Goal: Book appointment/travel/reservation

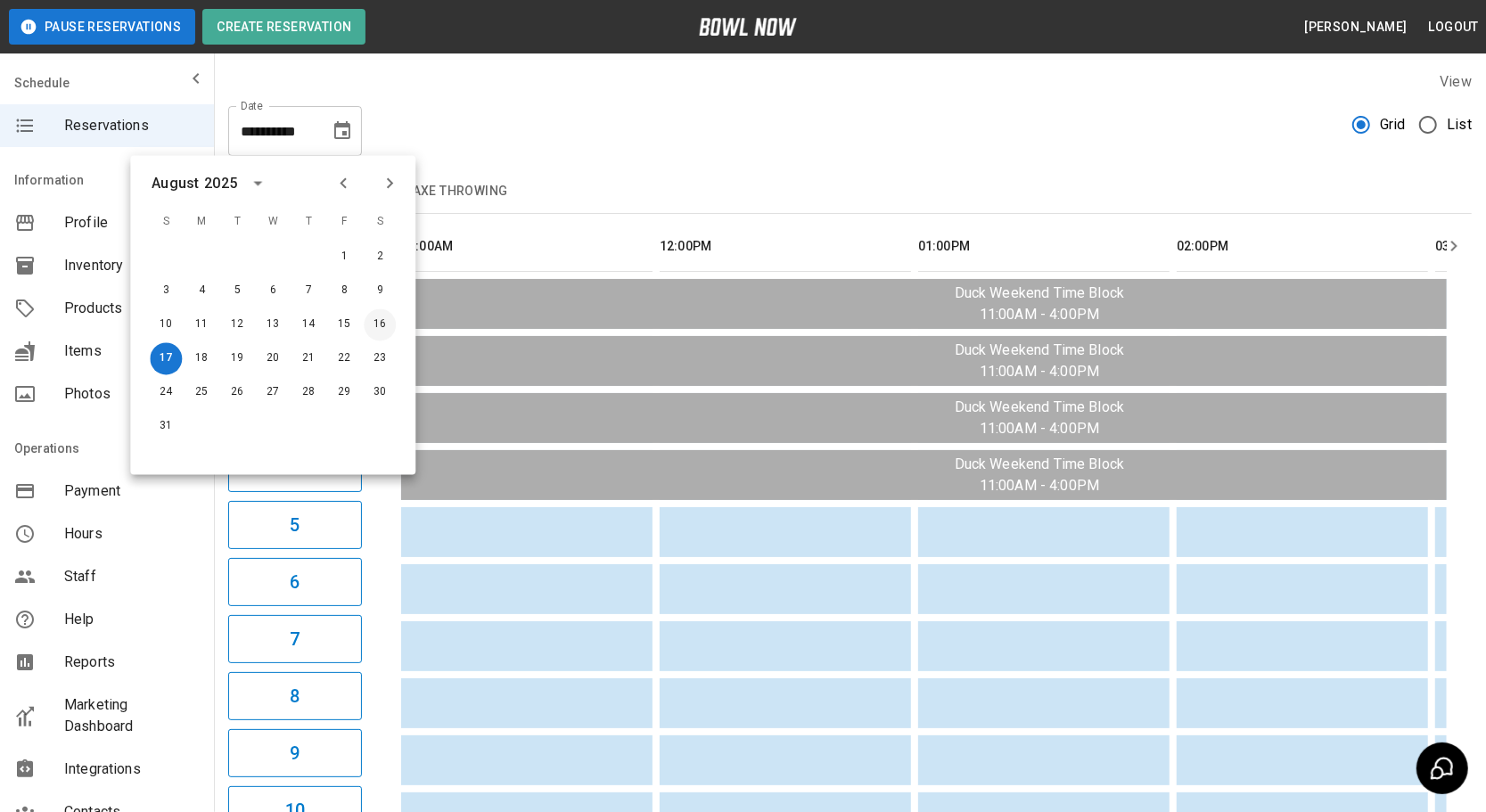
click at [370, 331] on button "16" at bounding box center [380, 326] width 32 height 32
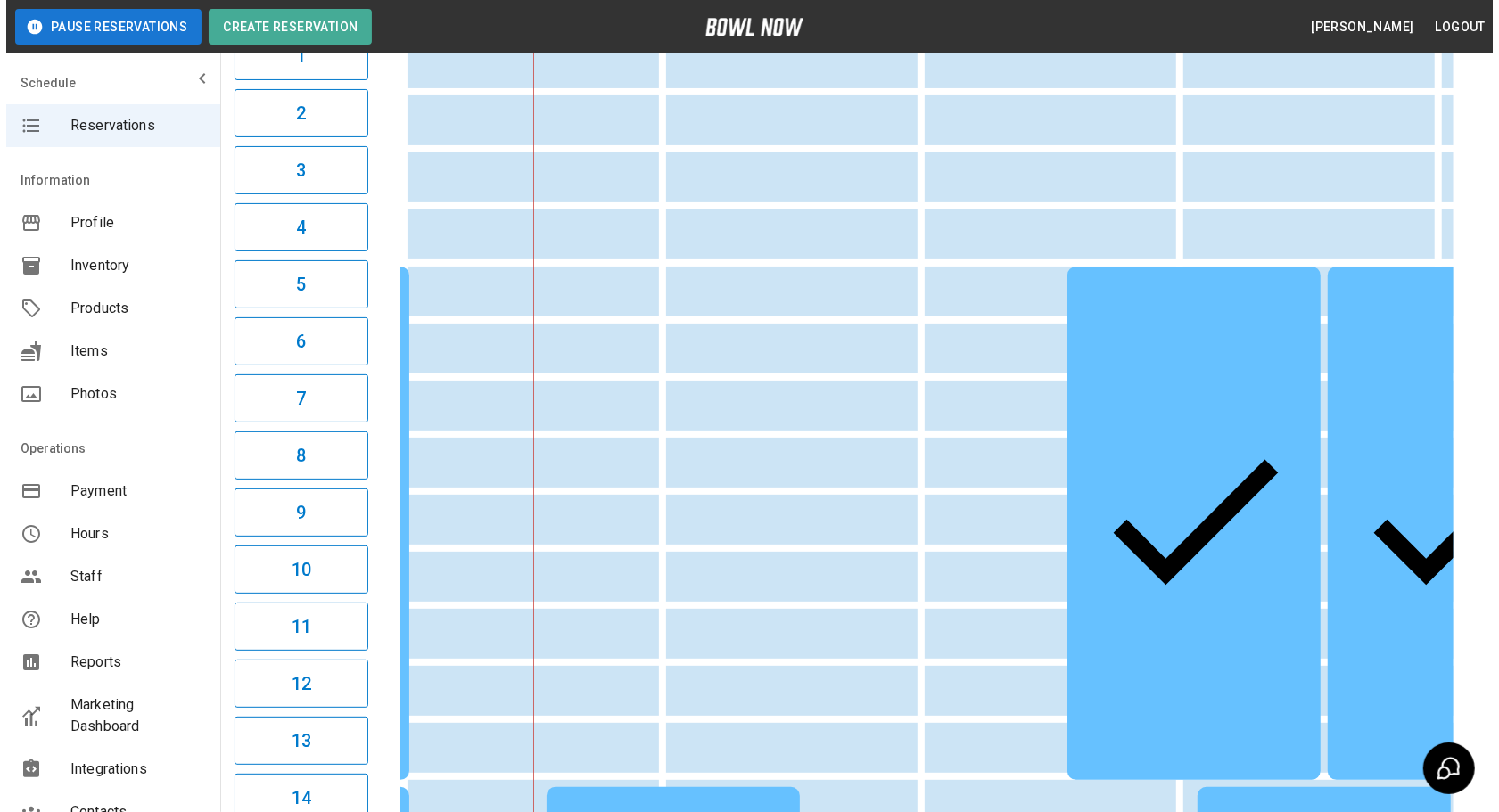
scroll to position [243, 0]
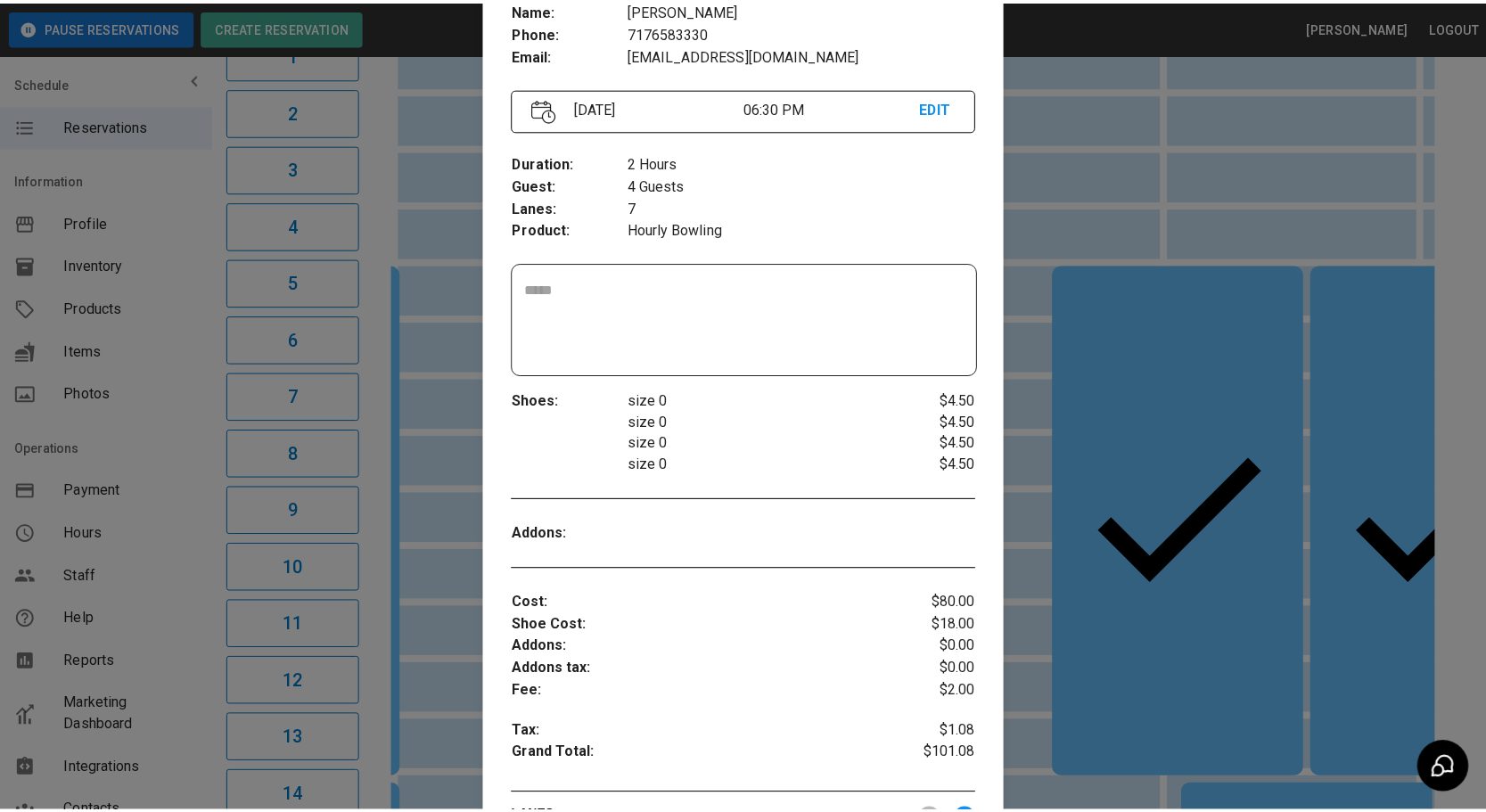
scroll to position [190, 0]
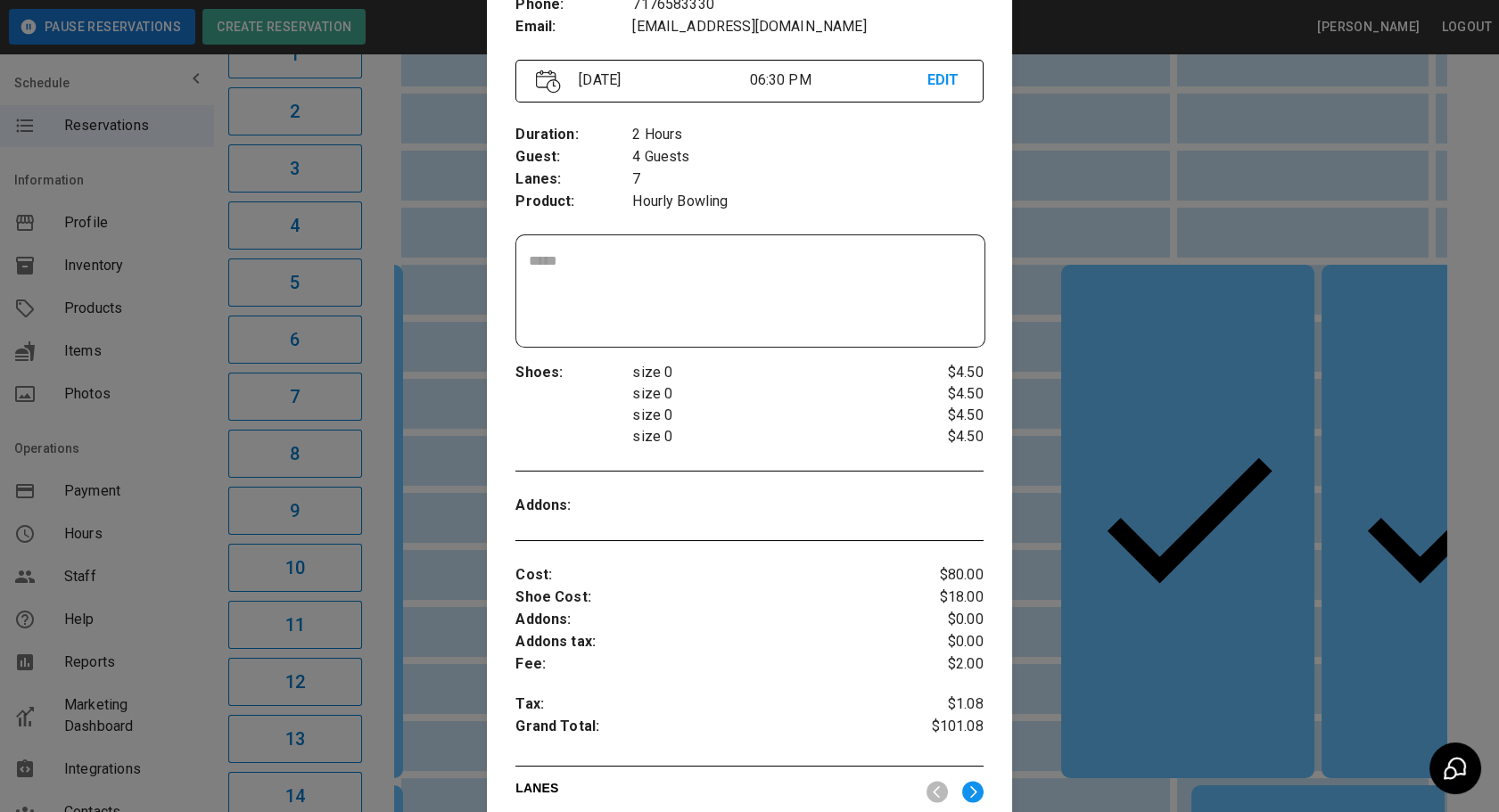
click at [1060, 548] on div at bounding box center [749, 406] width 1499 height 812
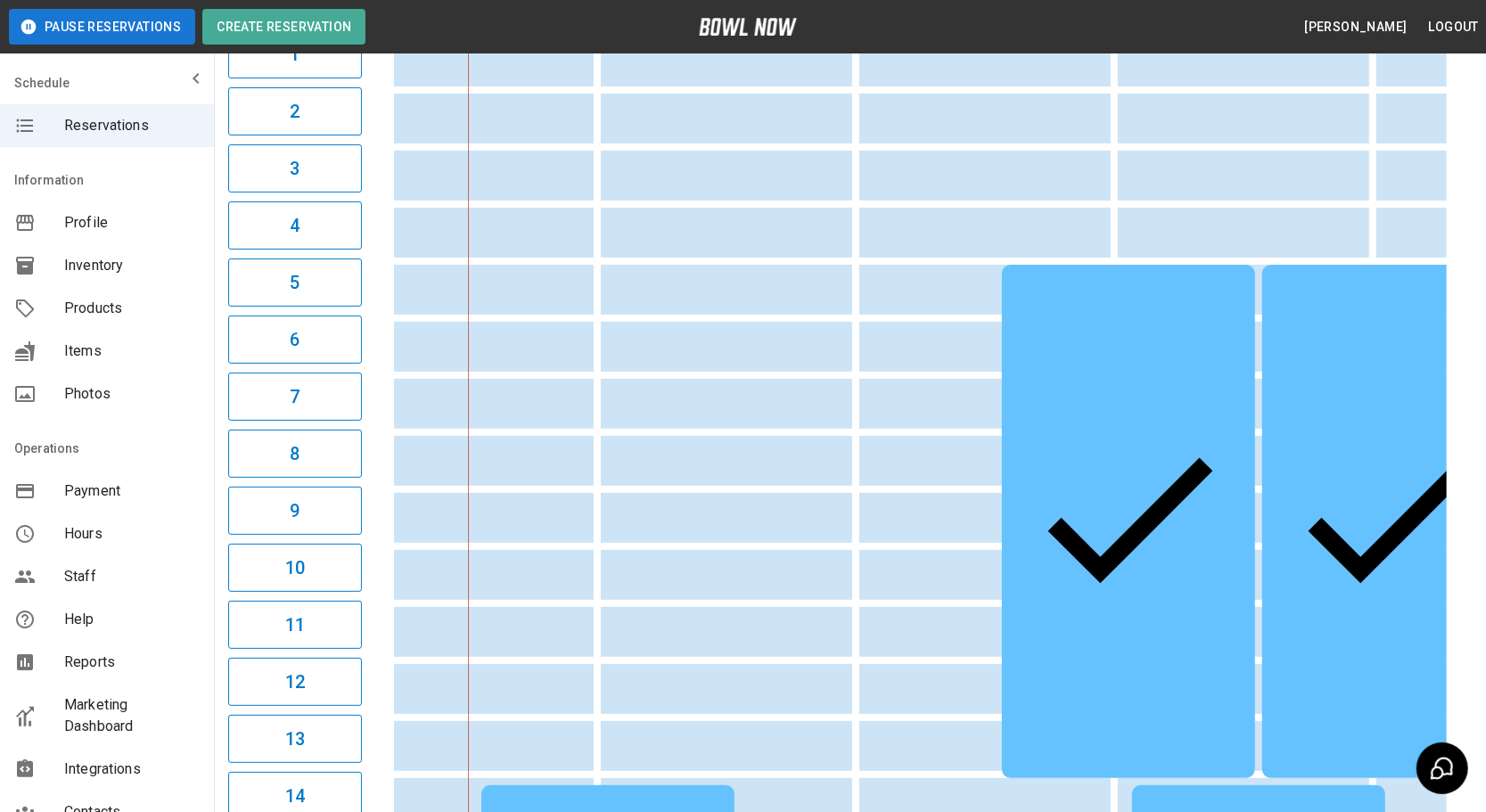
scroll to position [0, 1760]
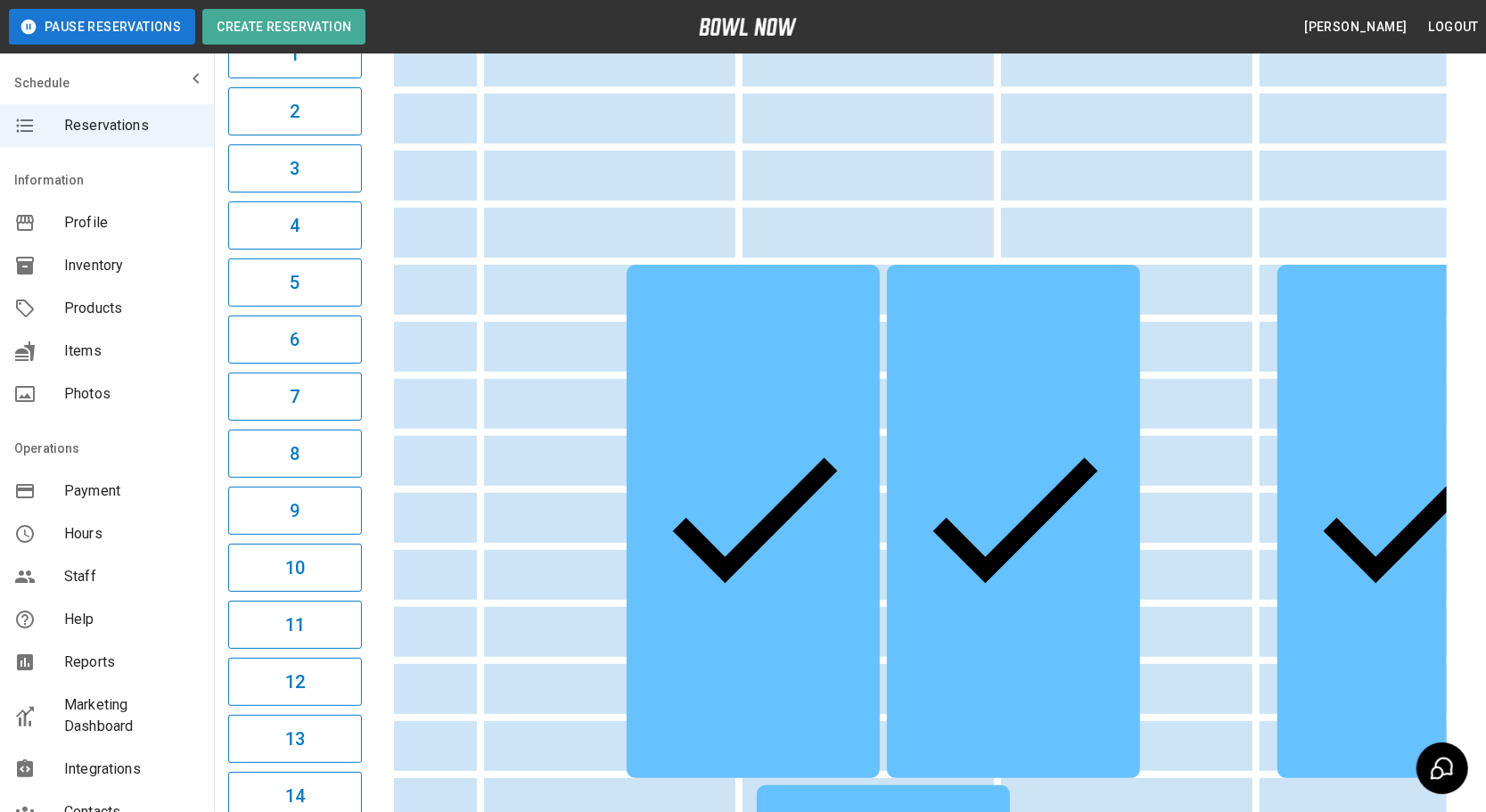
drag, startPoint x: 899, startPoint y: 570, endPoint x: 1023, endPoint y: 569, distance: 124.0
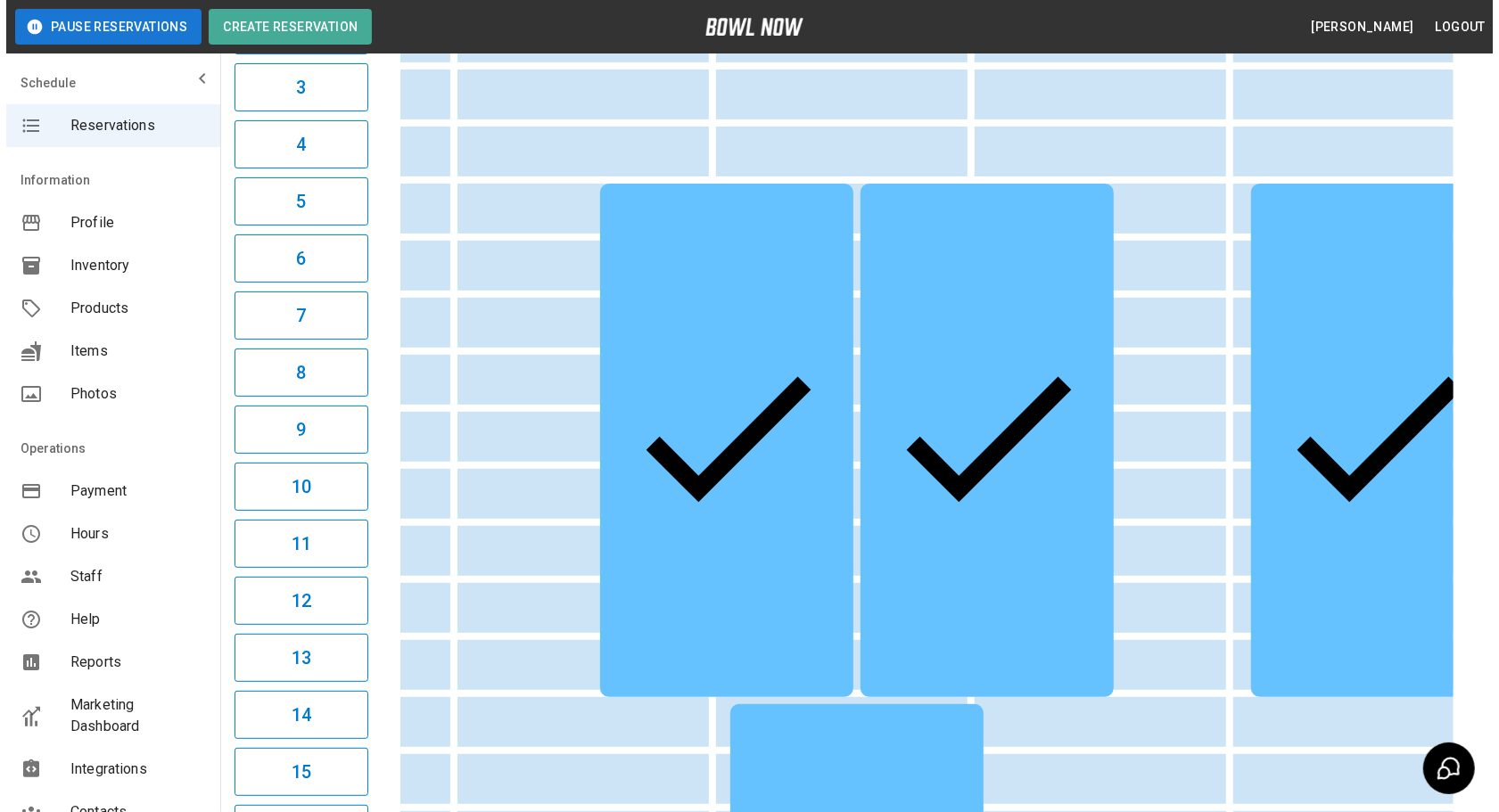
scroll to position [243, 0]
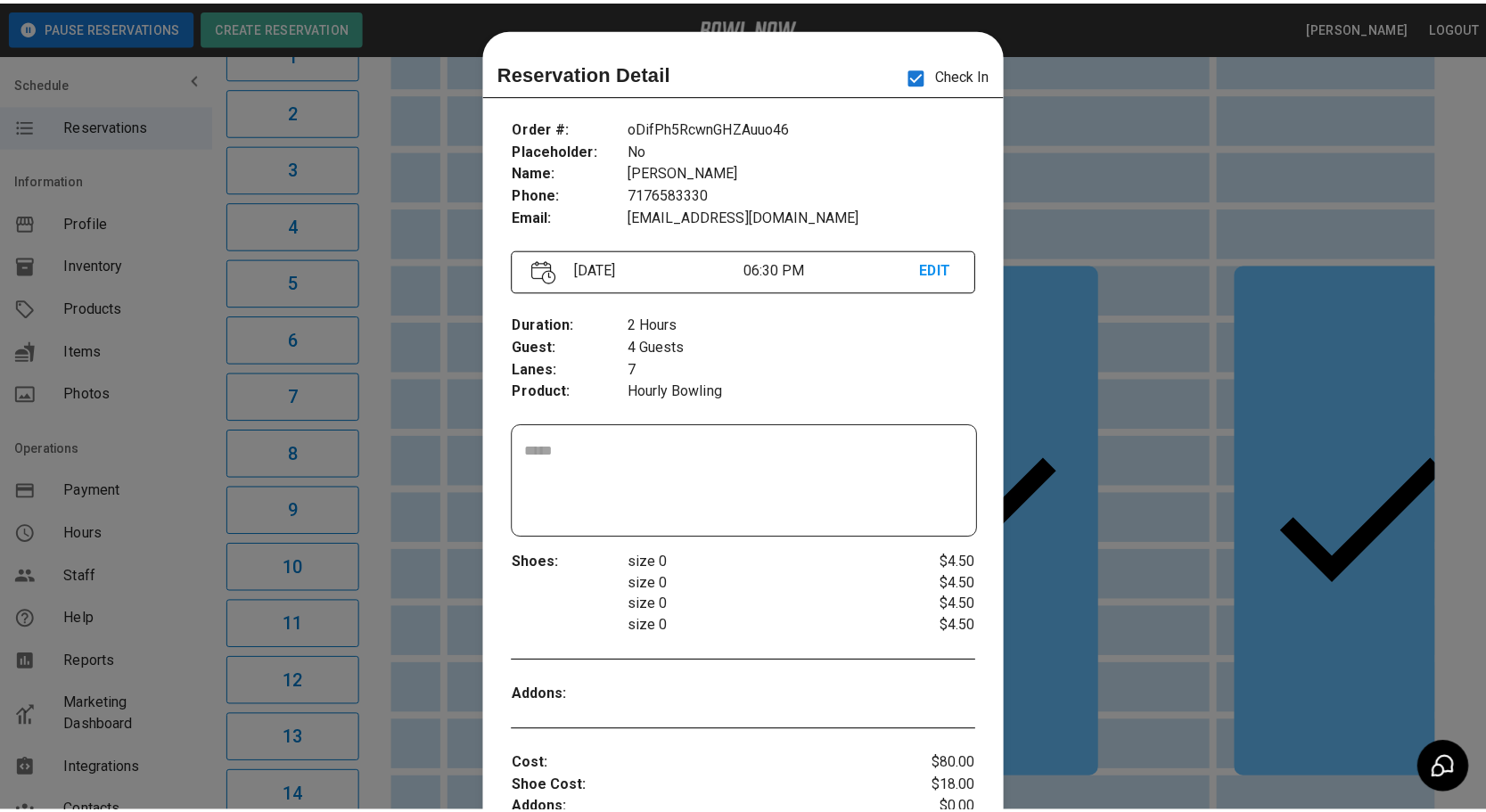
scroll to position [28, 0]
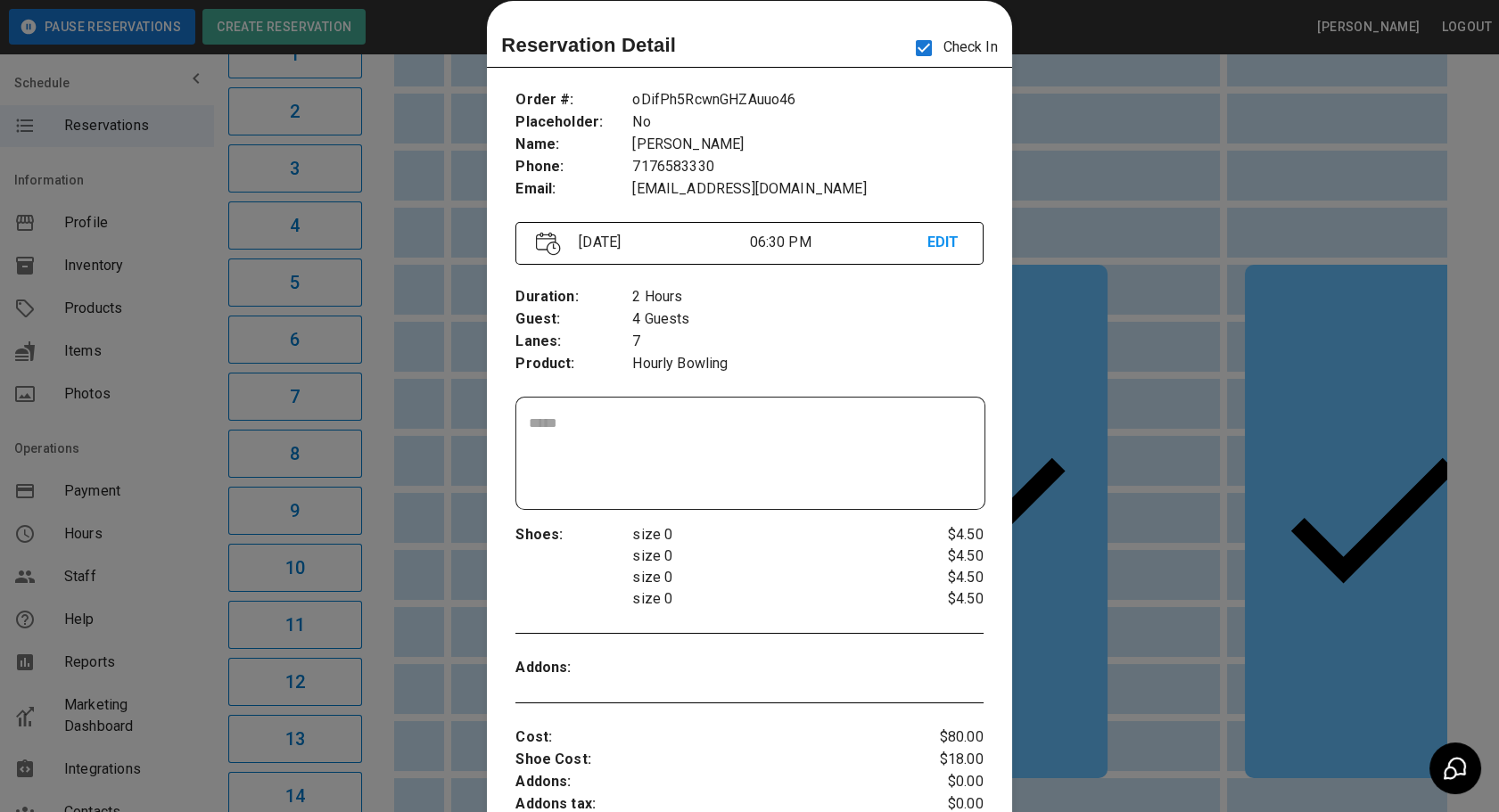
click at [1022, 580] on div at bounding box center [749, 406] width 1499 height 812
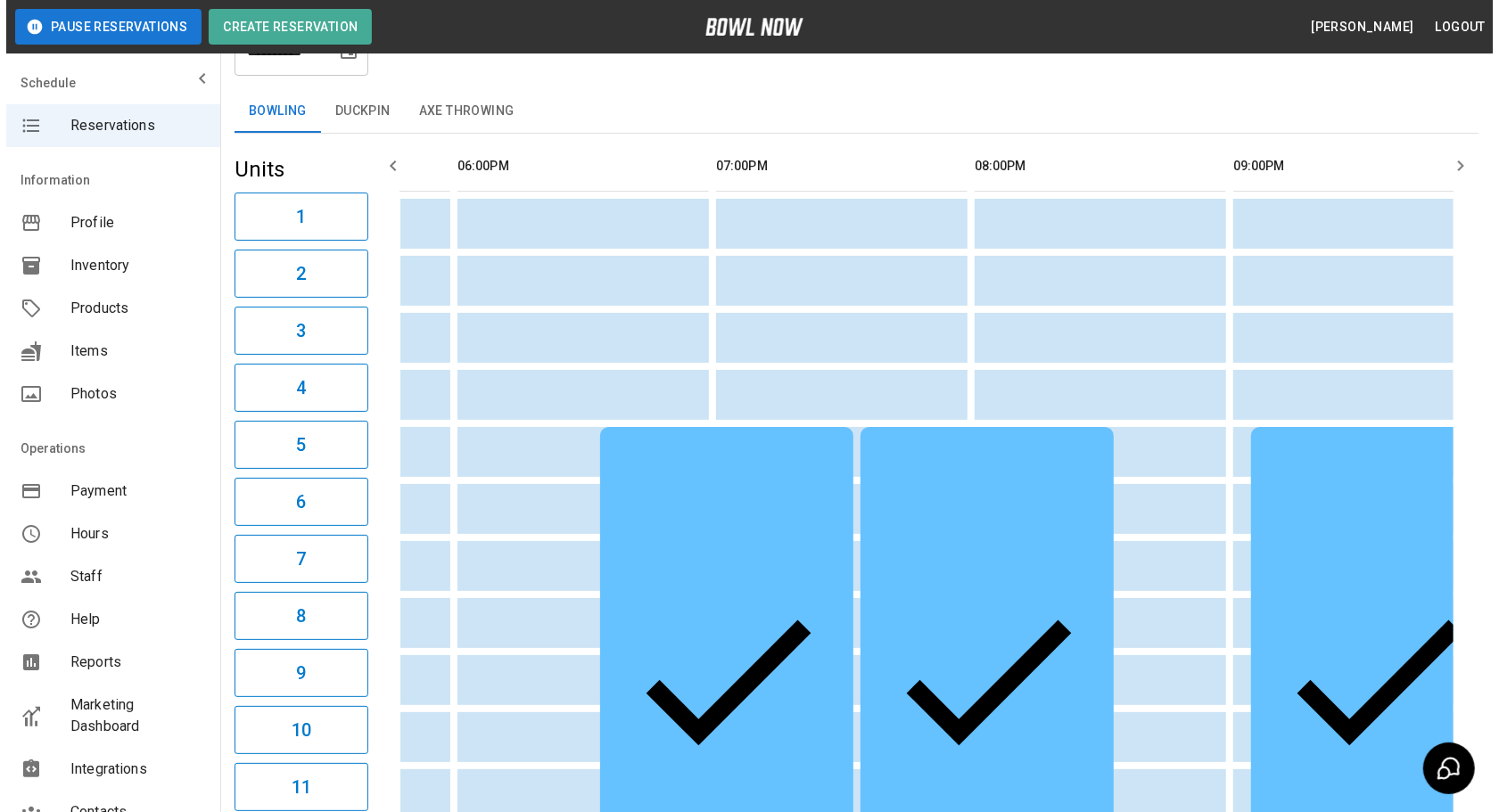
scroll to position [161, 0]
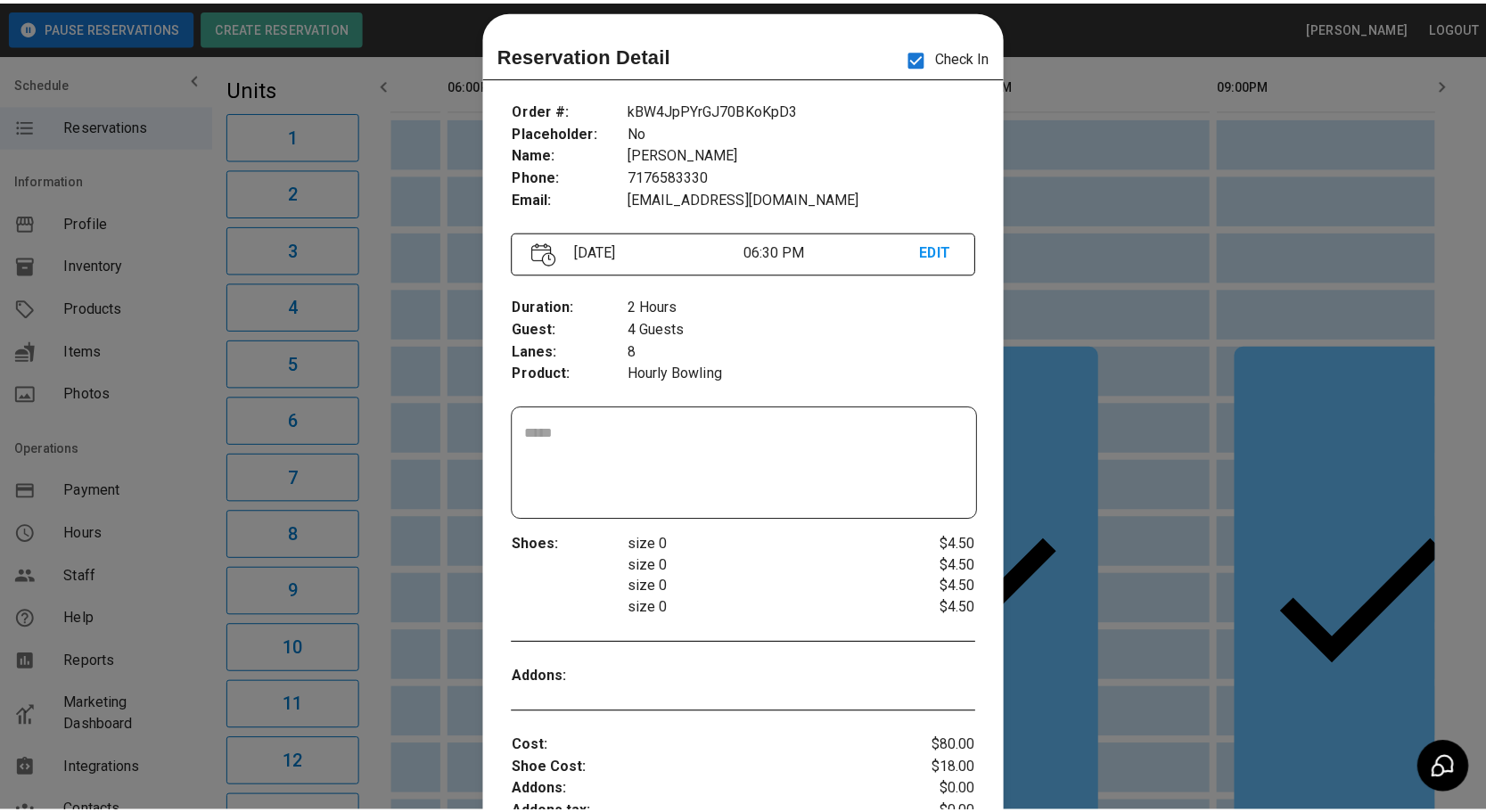
scroll to position [0, 0]
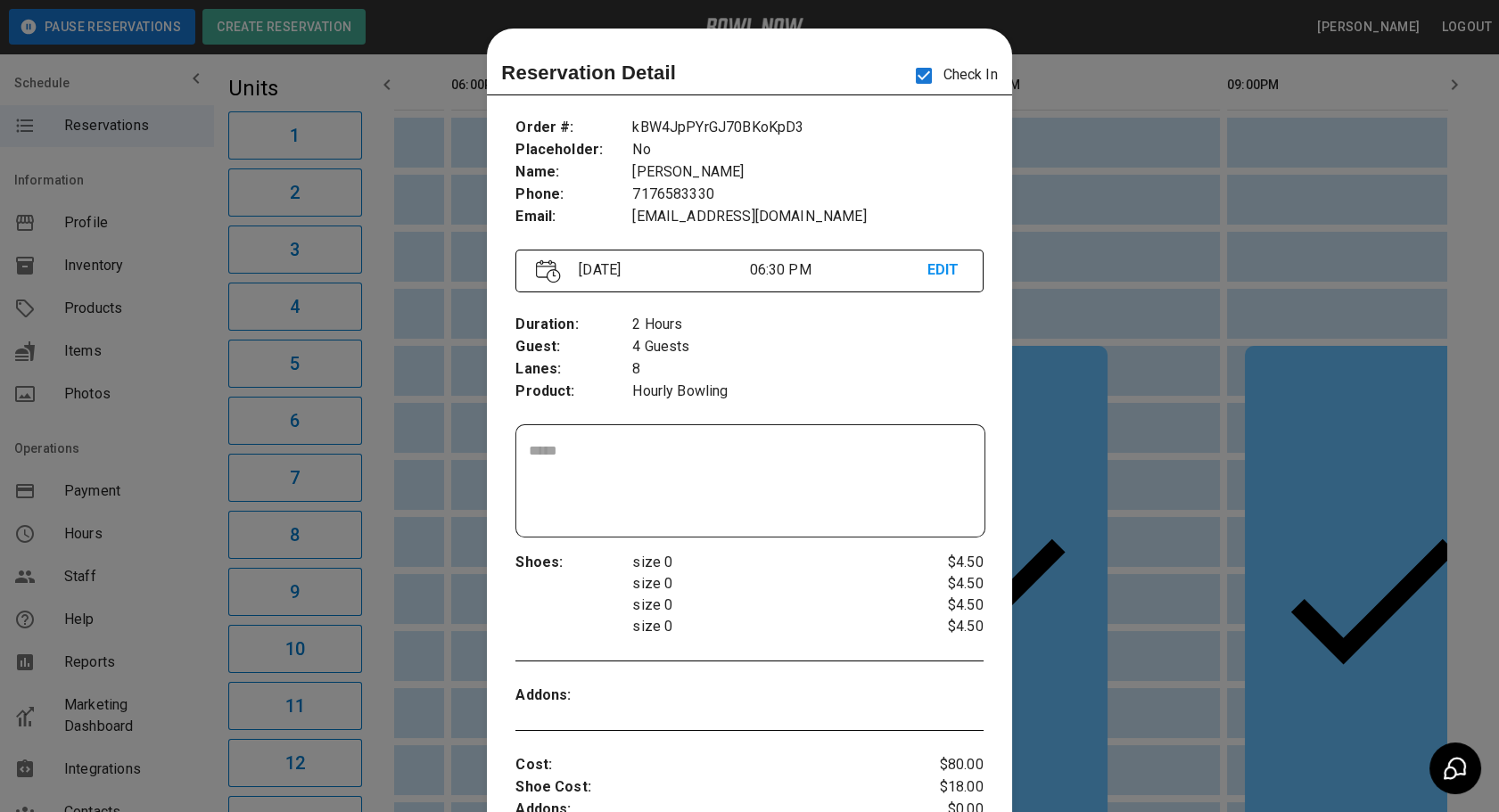
click at [1071, 672] on div at bounding box center [749, 406] width 1499 height 812
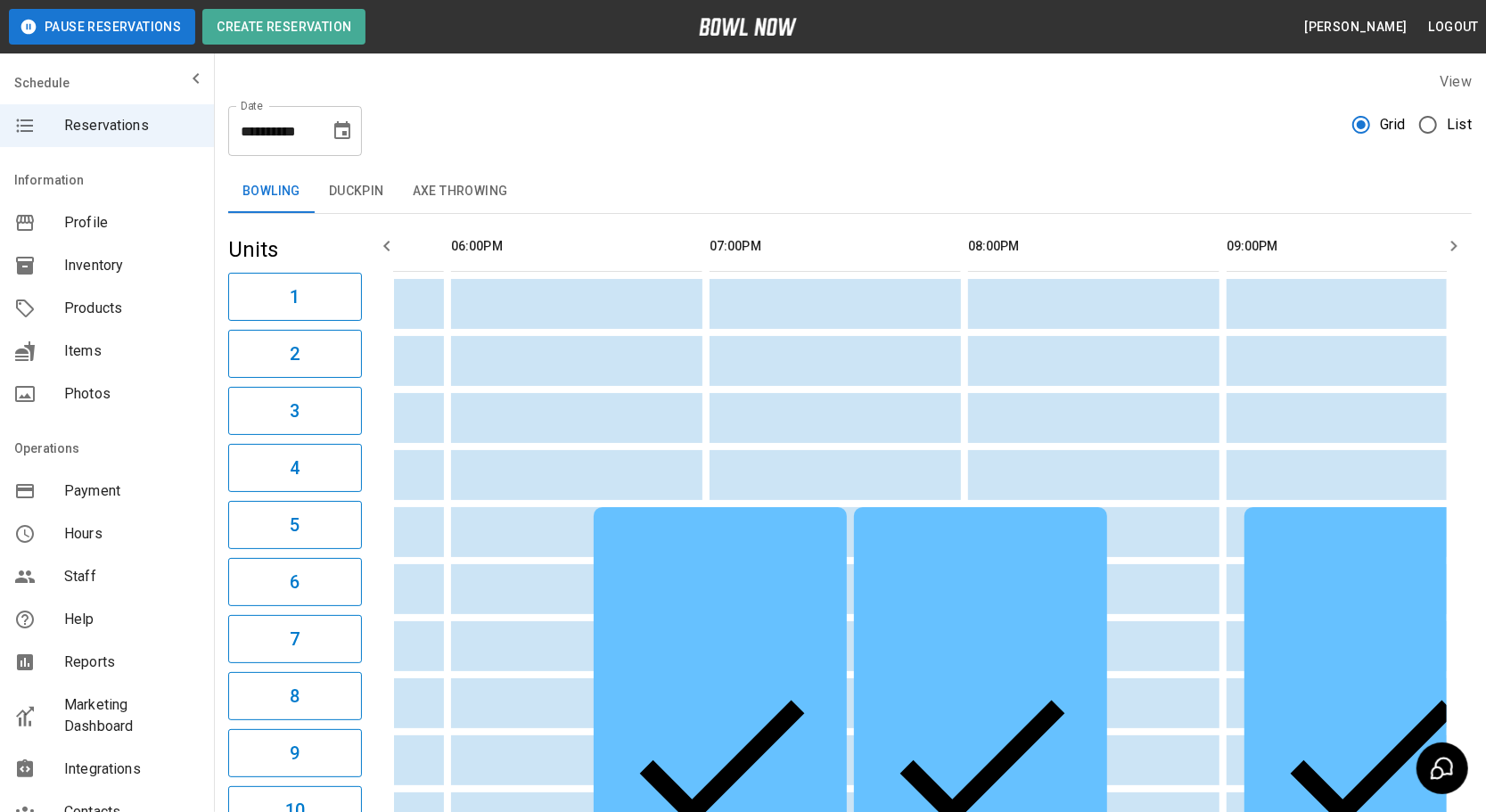
click at [330, 135] on button "Choose date, selected date is Aug 16, 2025" at bounding box center [342, 131] width 35 height 35
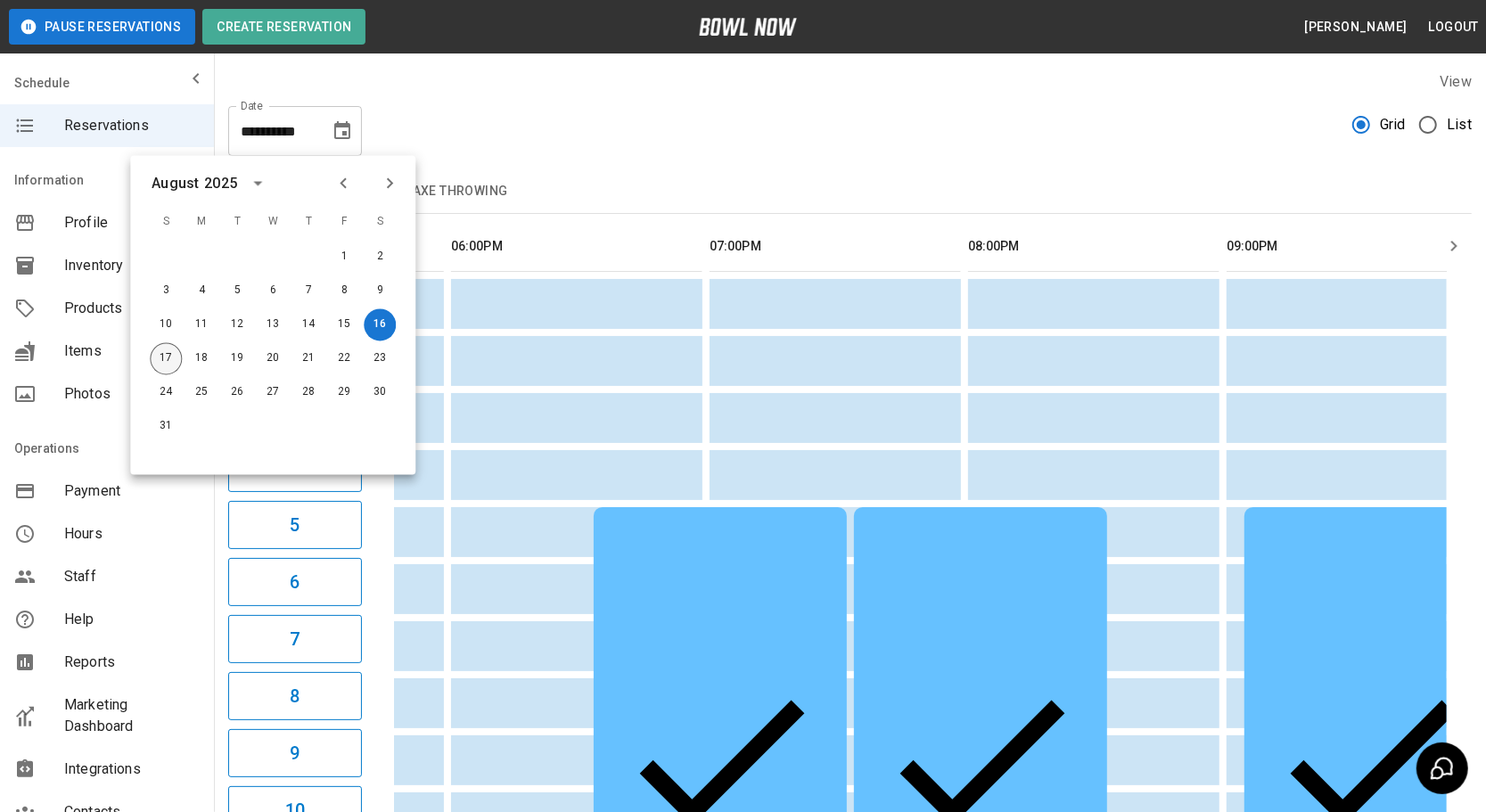
click at [172, 353] on button "17" at bounding box center [166, 359] width 32 height 32
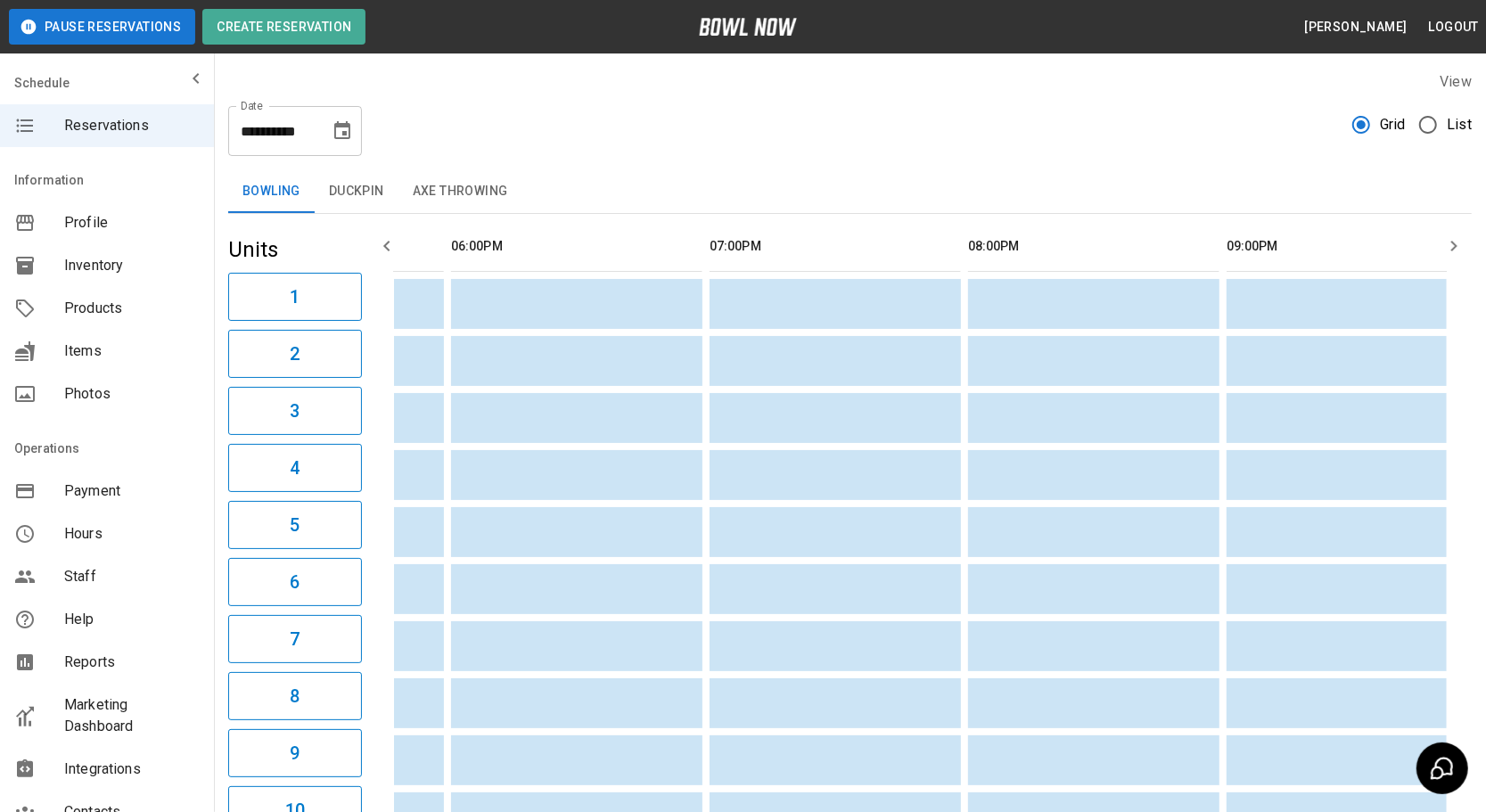
type input "**********"
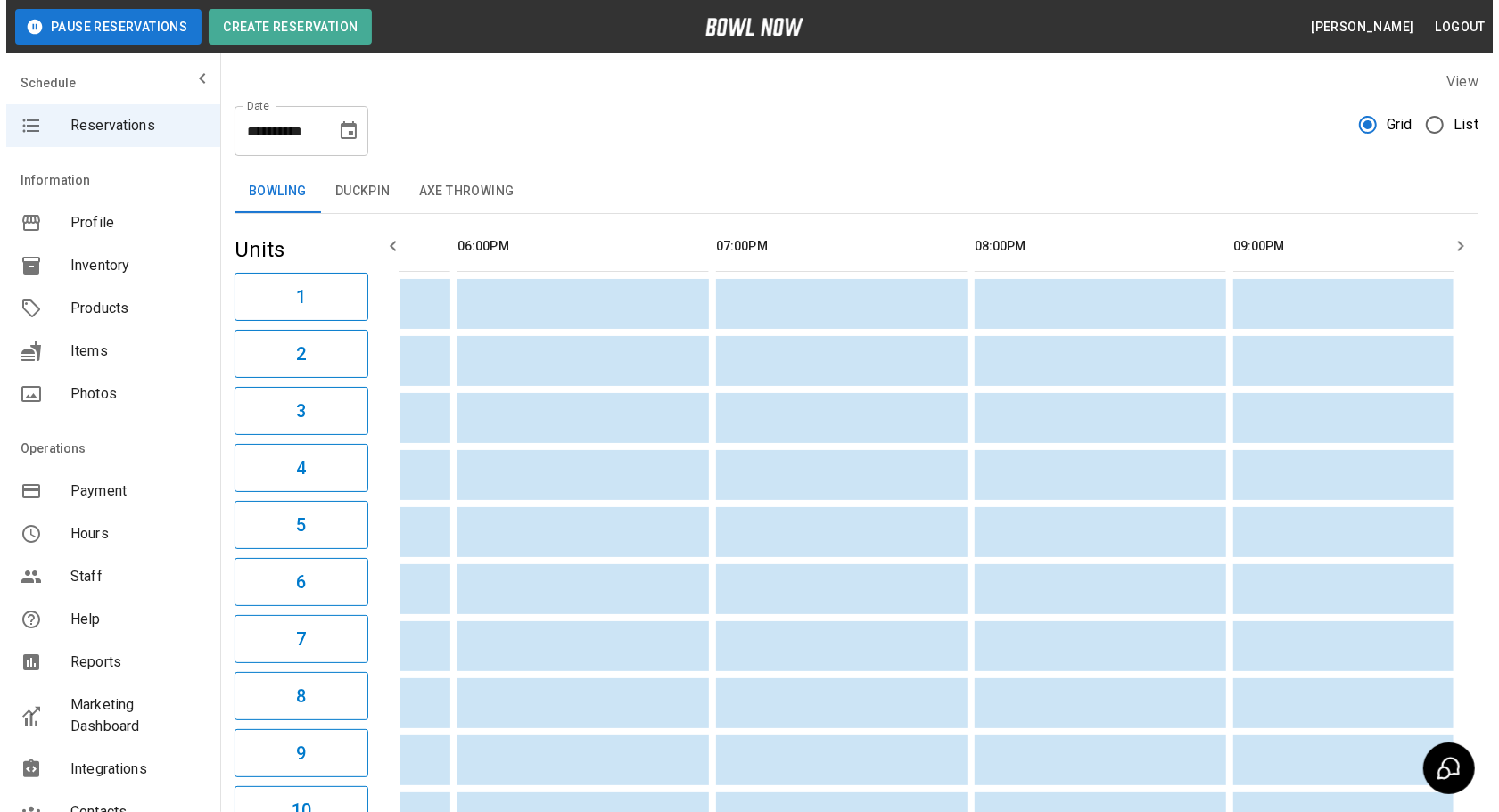
scroll to position [0, 1748]
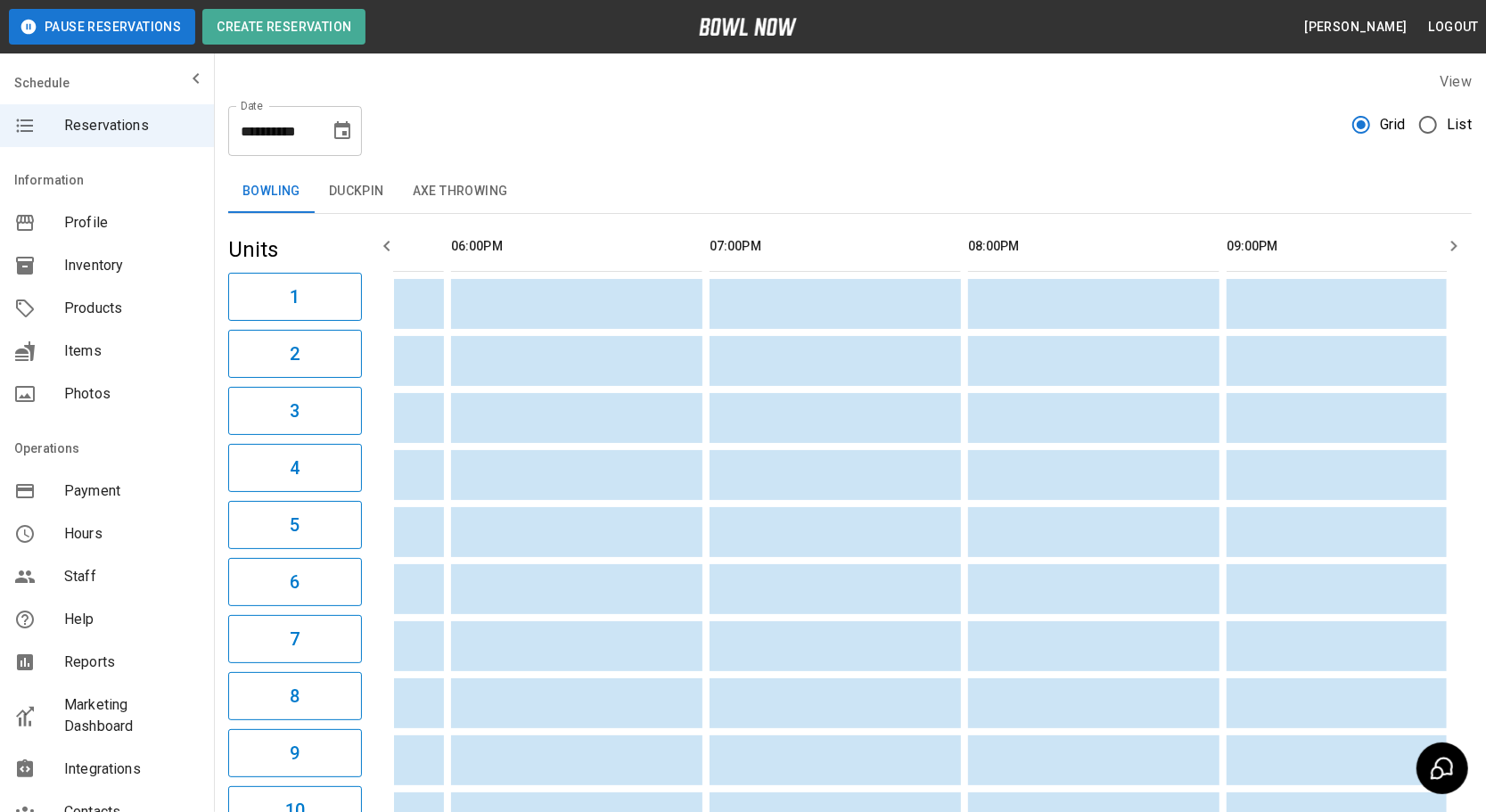
click at [353, 190] on button "Duckpin" at bounding box center [356, 191] width 84 height 43
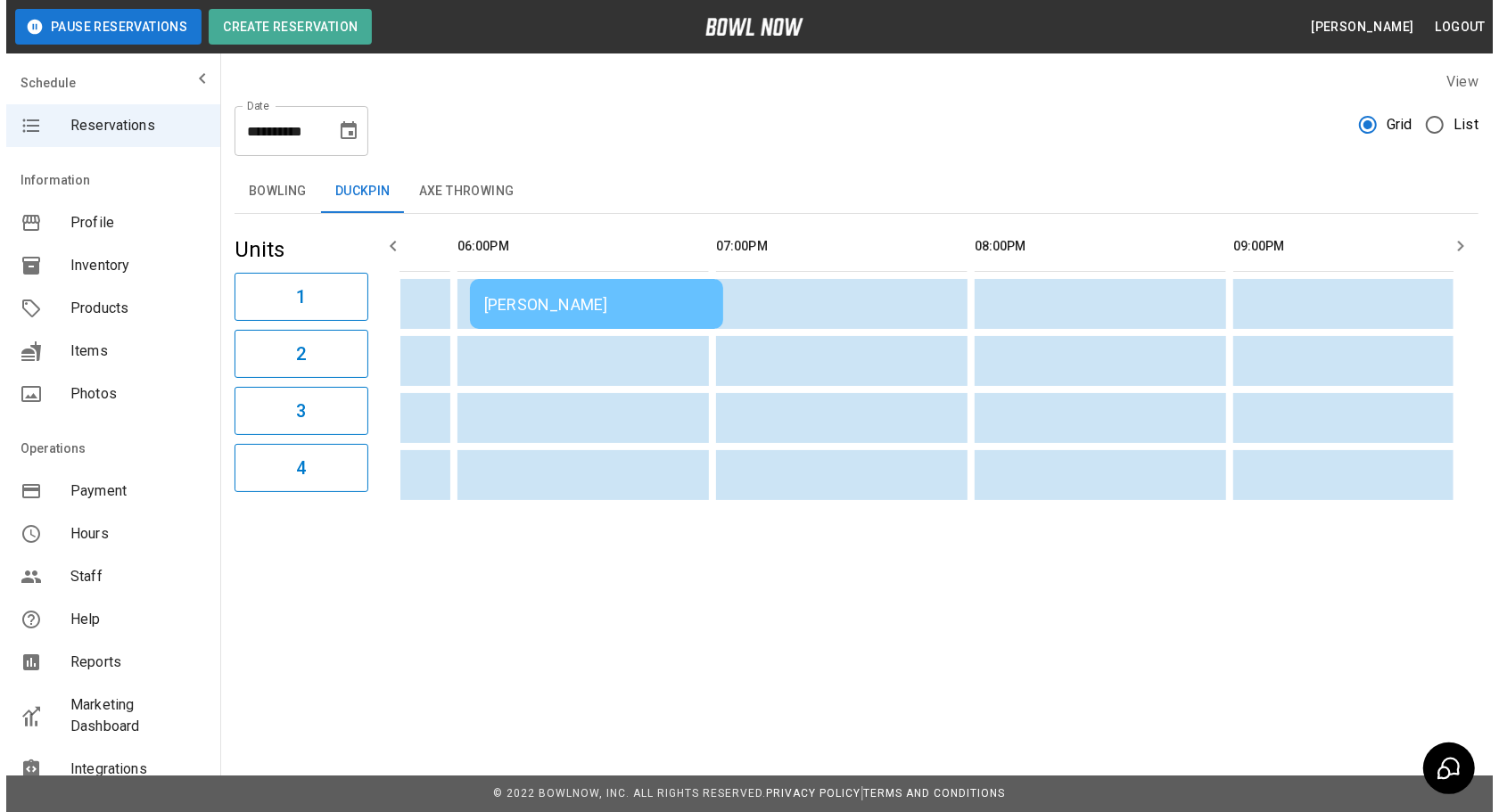
scroll to position [0, 1737]
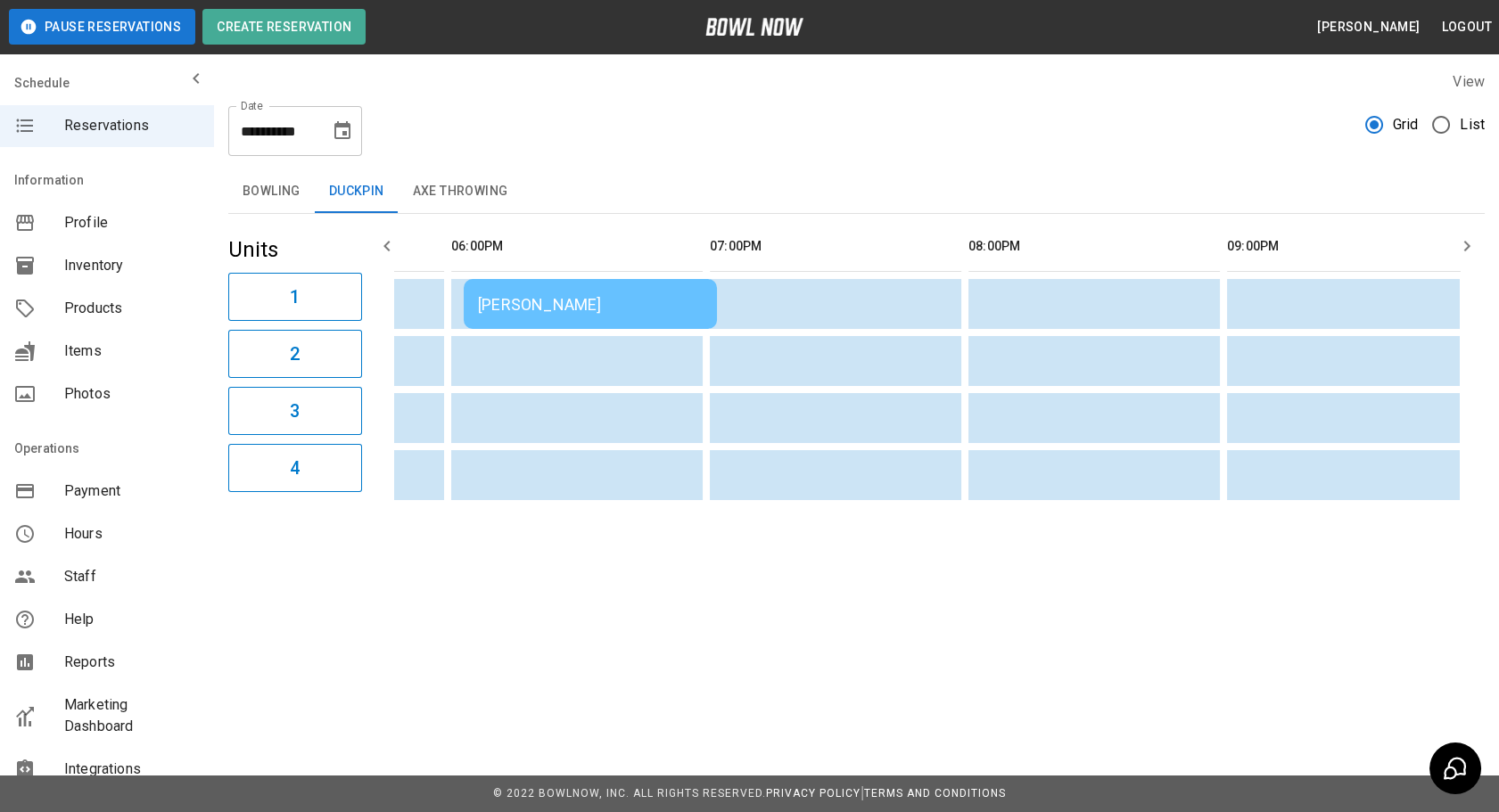
click at [658, 313] on td "[PERSON_NAME]" at bounding box center [589, 304] width 253 height 50
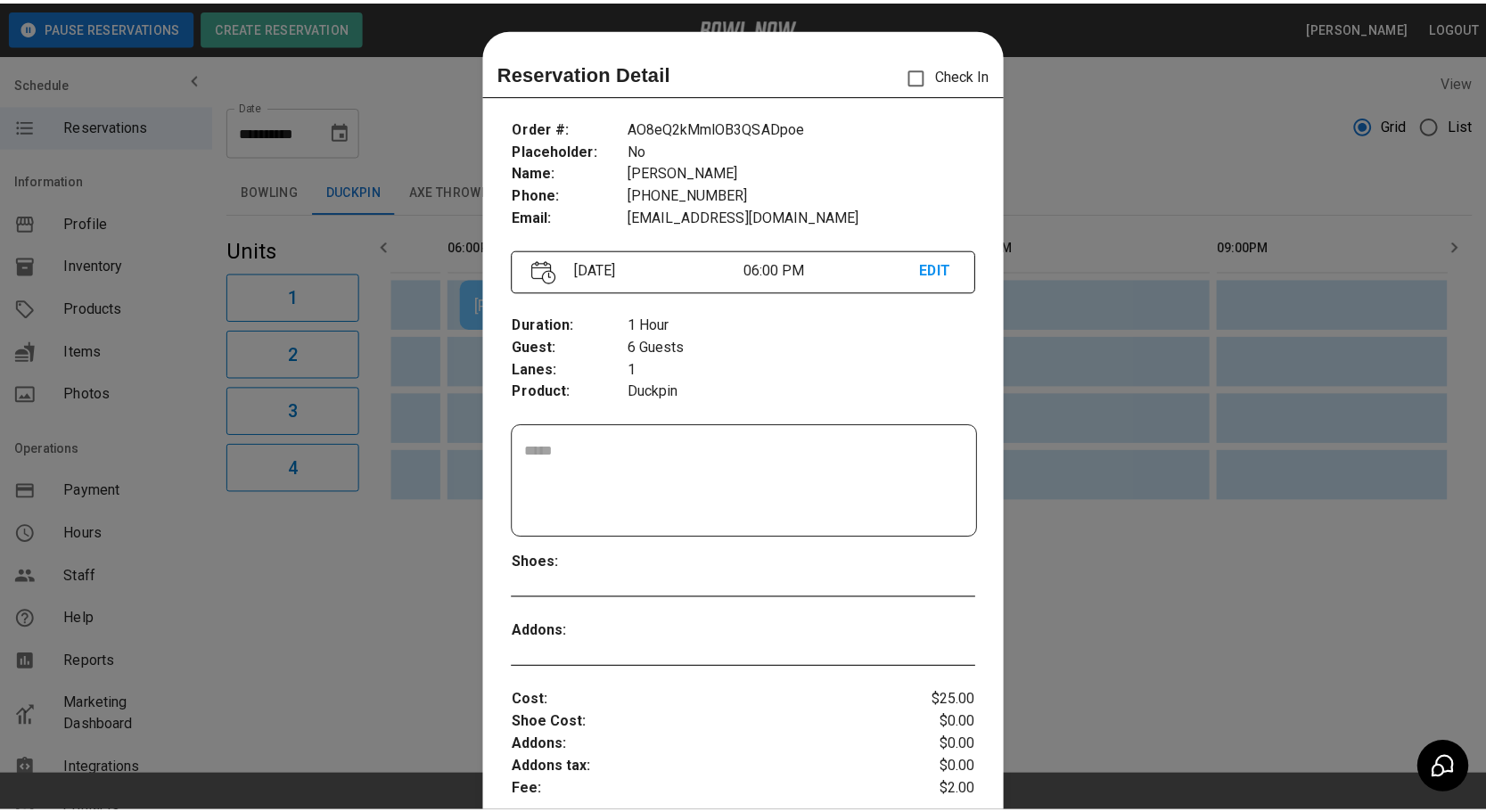
scroll to position [28, 0]
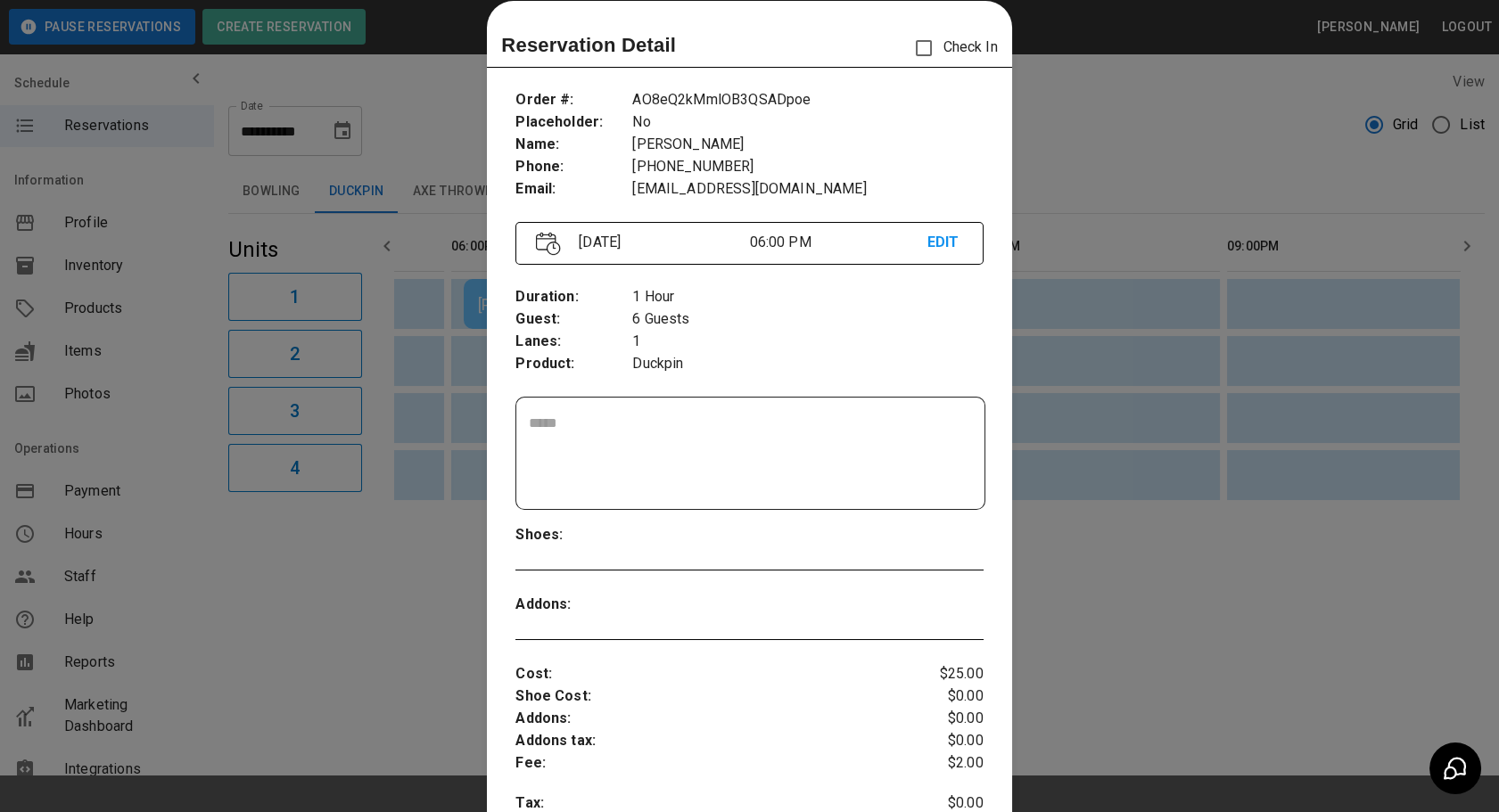
click at [1167, 452] on div at bounding box center [749, 406] width 1499 height 812
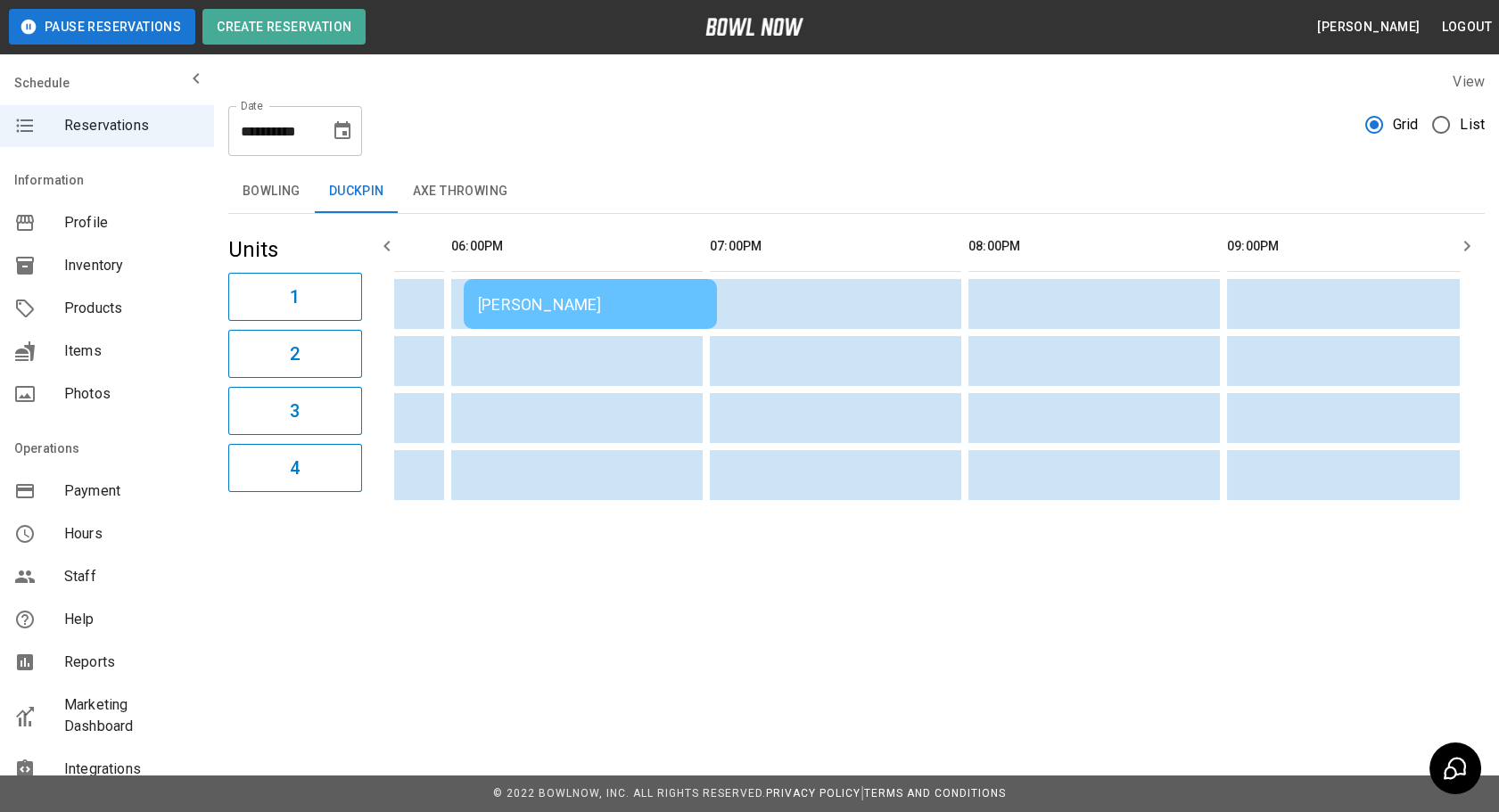
click at [253, 194] on button "Bowling" at bounding box center [271, 191] width 87 height 43
